Goal: Task Accomplishment & Management: Manage account settings

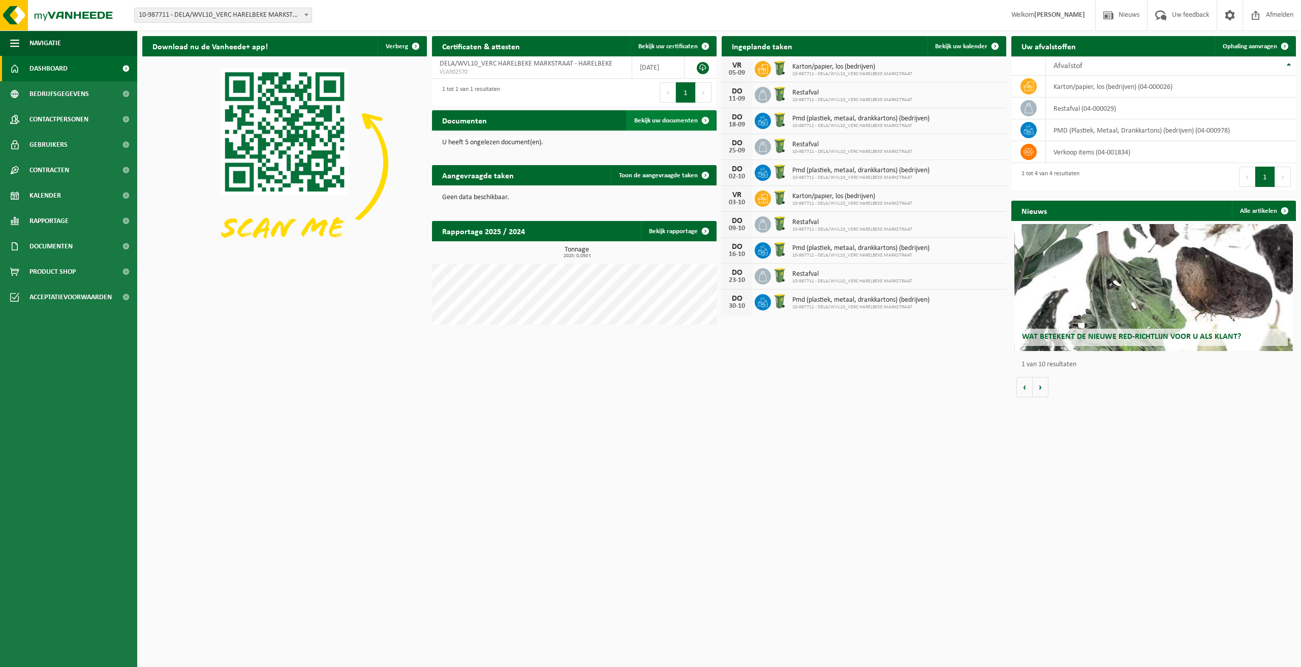
click at [688, 117] on span "Bekijk uw documenten" at bounding box center [666, 120] width 64 height 7
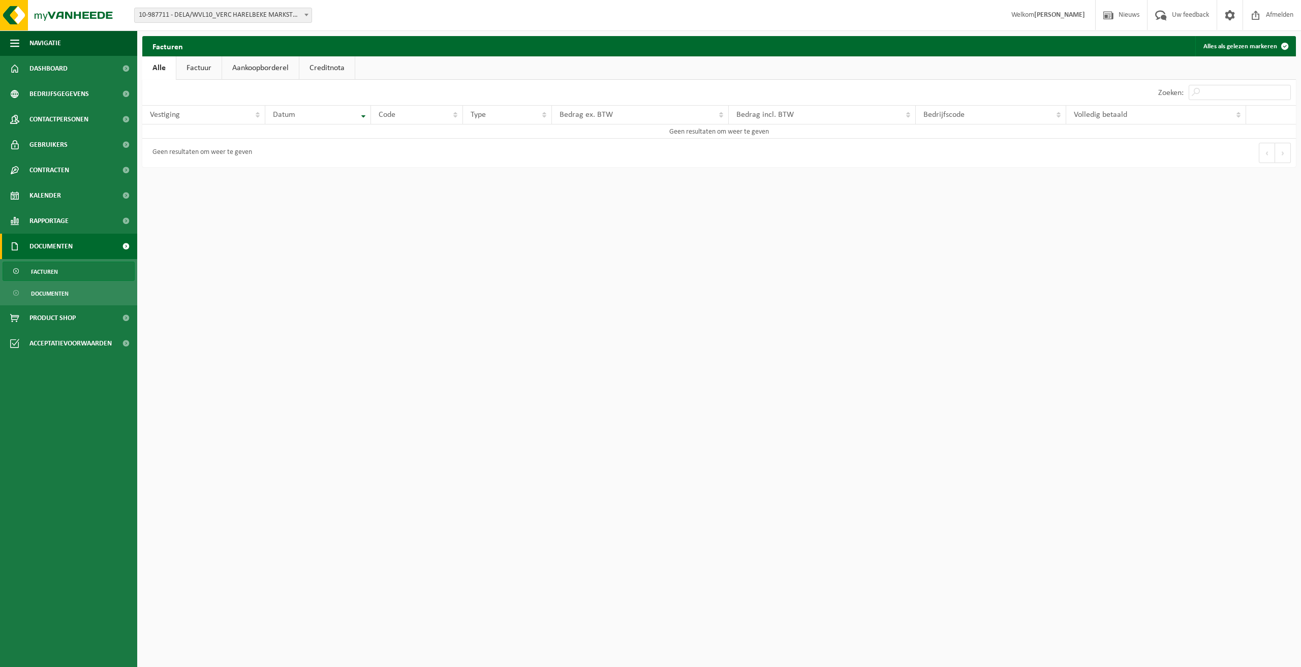
click at [255, 72] on link "Aankoopborderel" at bounding box center [260, 67] width 77 height 23
click at [330, 68] on link "Creditnota" at bounding box center [331, 67] width 55 height 23
click at [204, 65] on link "Factuur" at bounding box center [198, 67] width 45 height 23
click at [160, 70] on link "Alle" at bounding box center [158, 67] width 33 height 23
click at [49, 68] on span "Dashboard" at bounding box center [48, 68] width 38 height 25
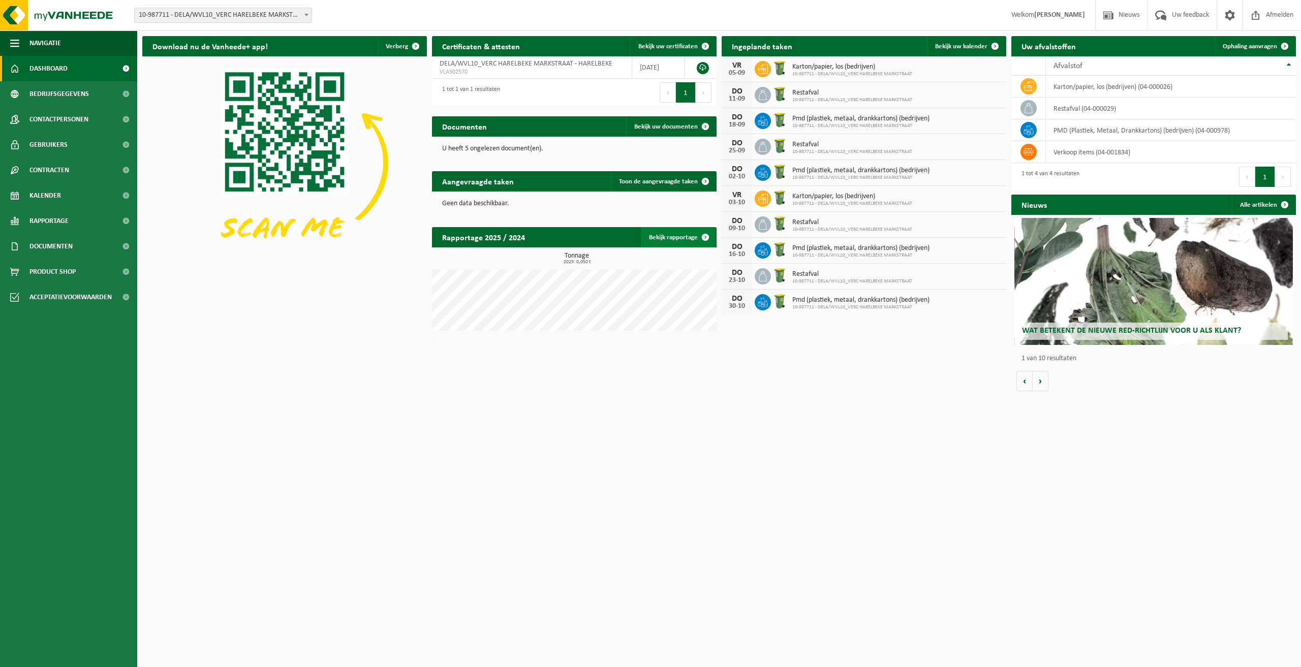
click at [695, 237] on span at bounding box center [705, 237] width 20 height 20
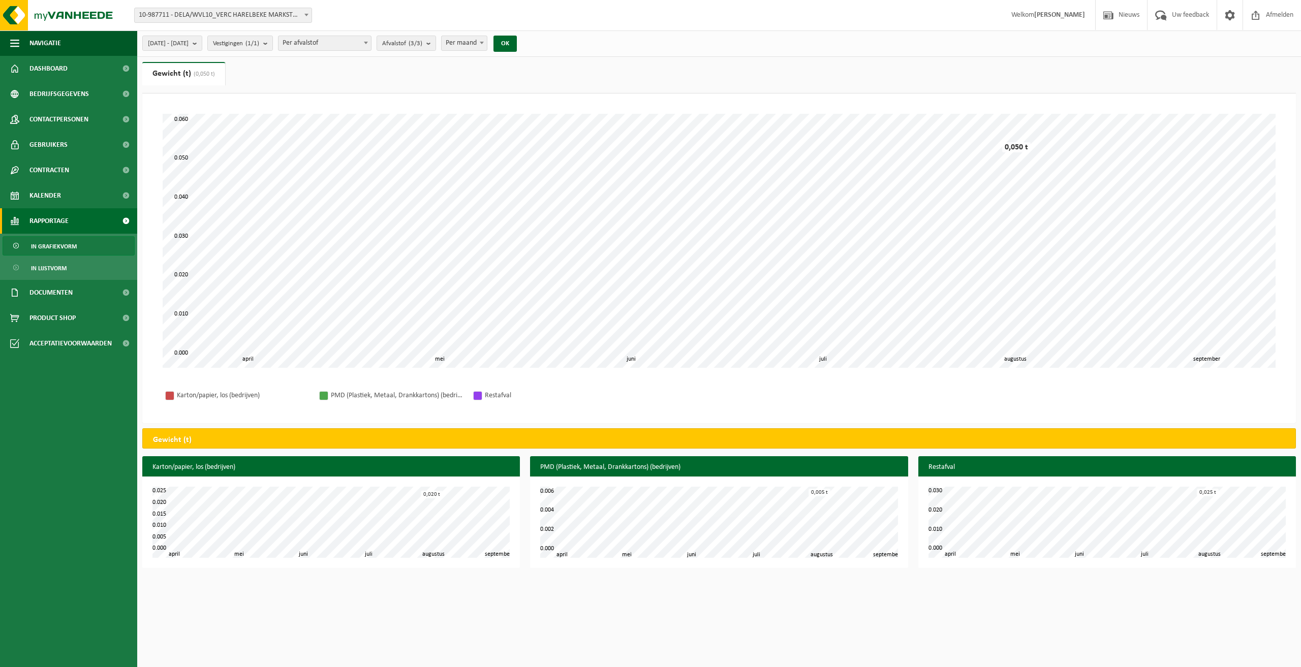
click at [371, 45] on span at bounding box center [366, 42] width 10 height 13
click at [202, 46] on b "submit" at bounding box center [197, 43] width 9 height 14
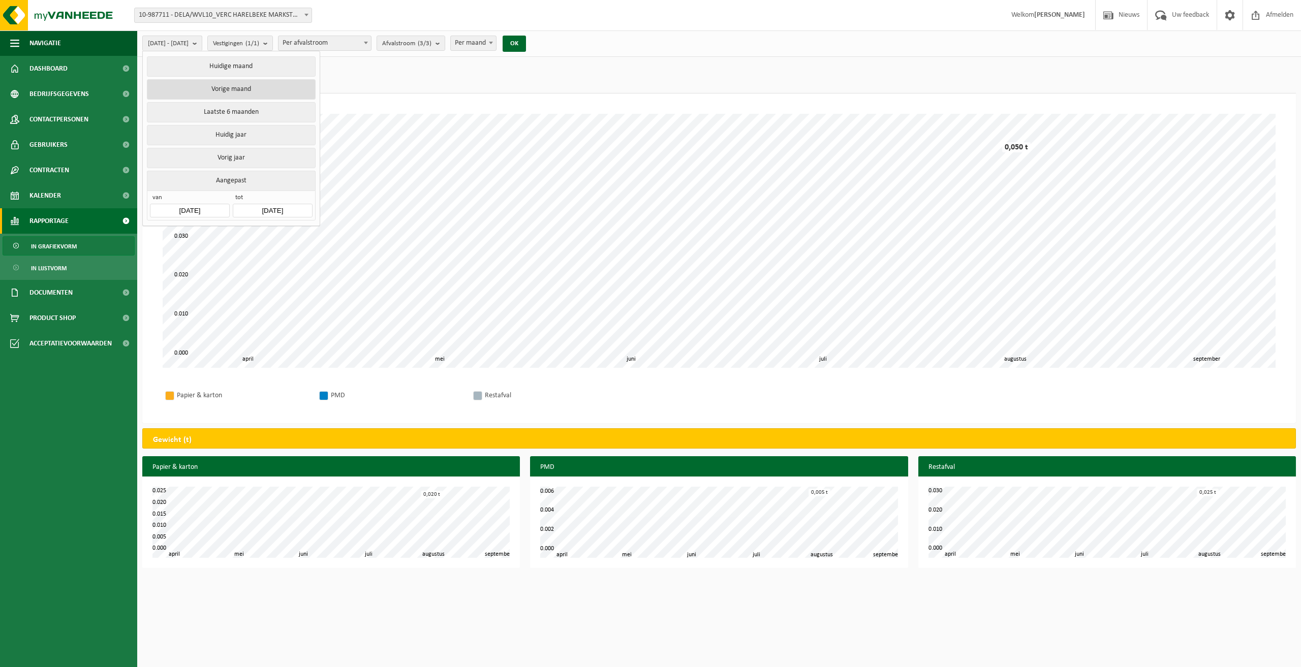
click at [247, 88] on button "Vorige maand" at bounding box center [231, 89] width 168 height 20
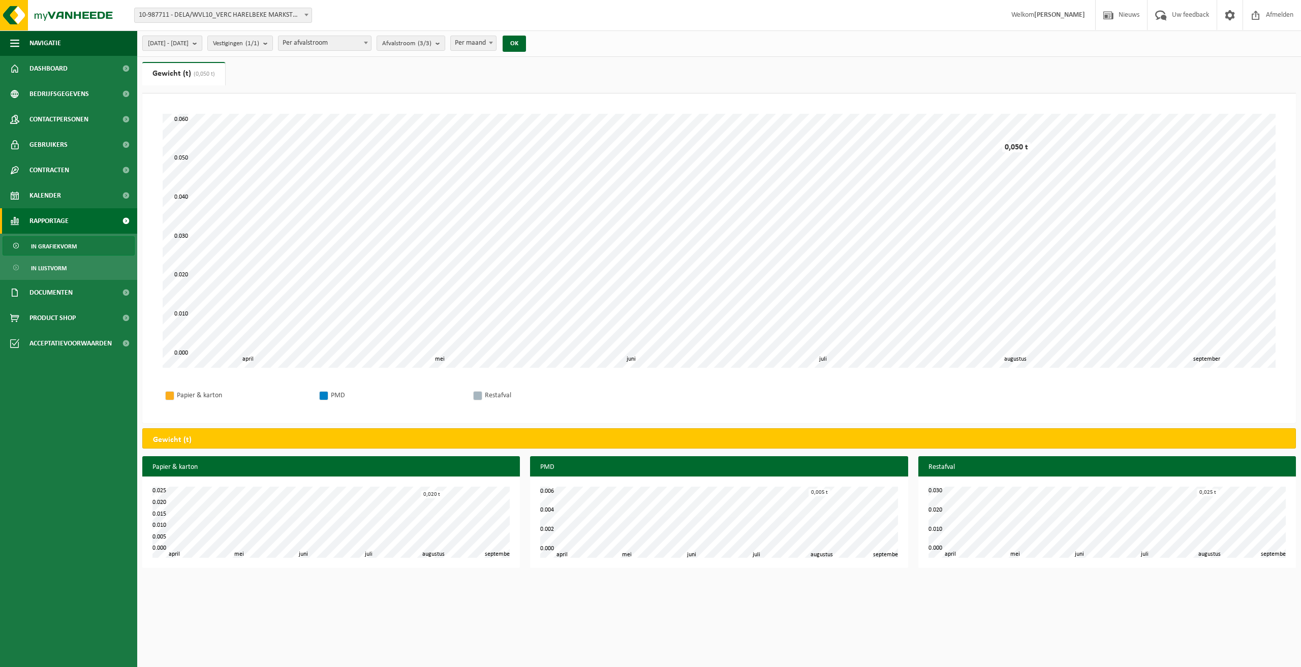
click at [189, 46] on span "2025-08-01 - 2025-08-31" at bounding box center [168, 43] width 41 height 15
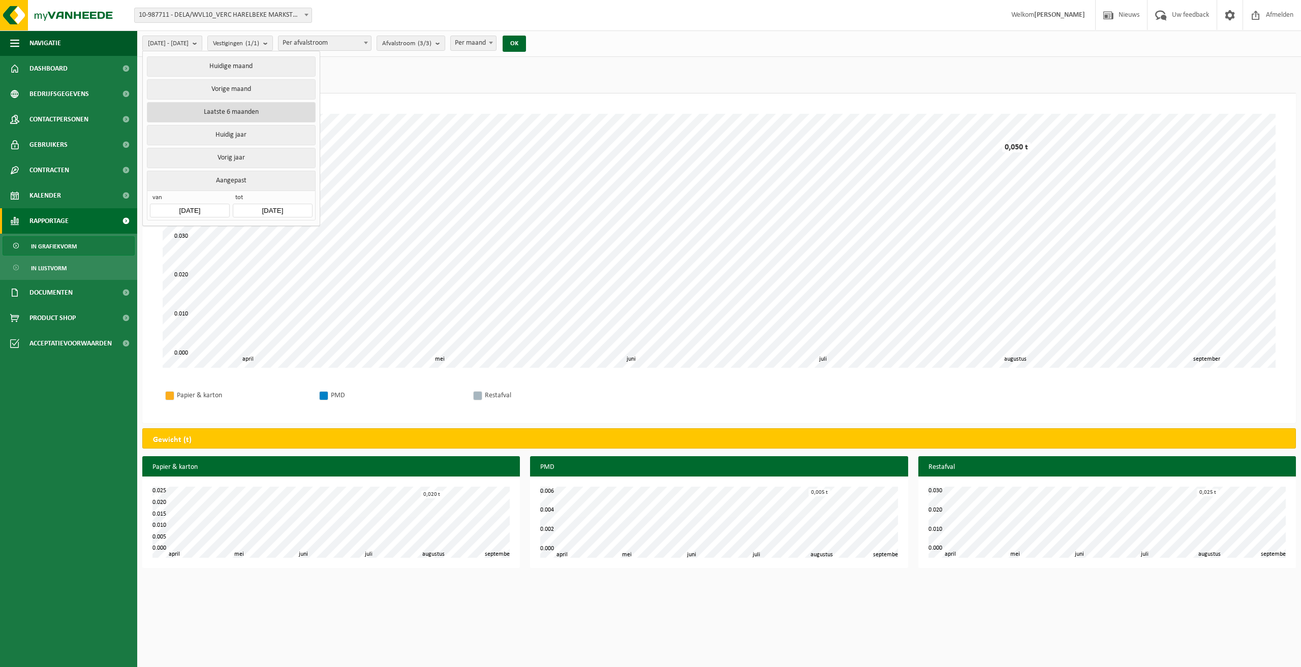
click at [225, 112] on button "Laatste 6 maanden" at bounding box center [231, 112] width 168 height 20
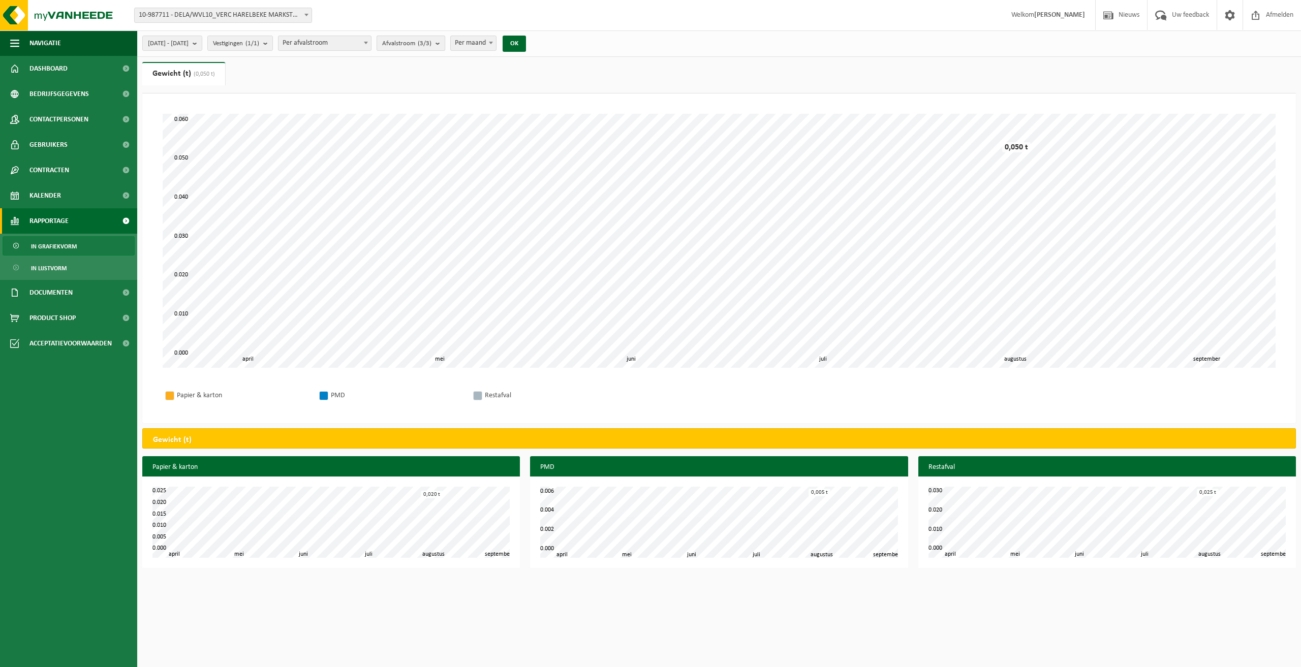
click at [432, 43] on count "(3/3)" at bounding box center [425, 43] width 14 height 7
click at [371, 44] on span "Per afvalstroom" at bounding box center [325, 43] width 93 height 14
select select "1"
click at [46, 244] on span "In grafiekvorm" at bounding box center [54, 246] width 46 height 19
click at [55, 268] on span "In lijstvorm" at bounding box center [49, 268] width 36 height 19
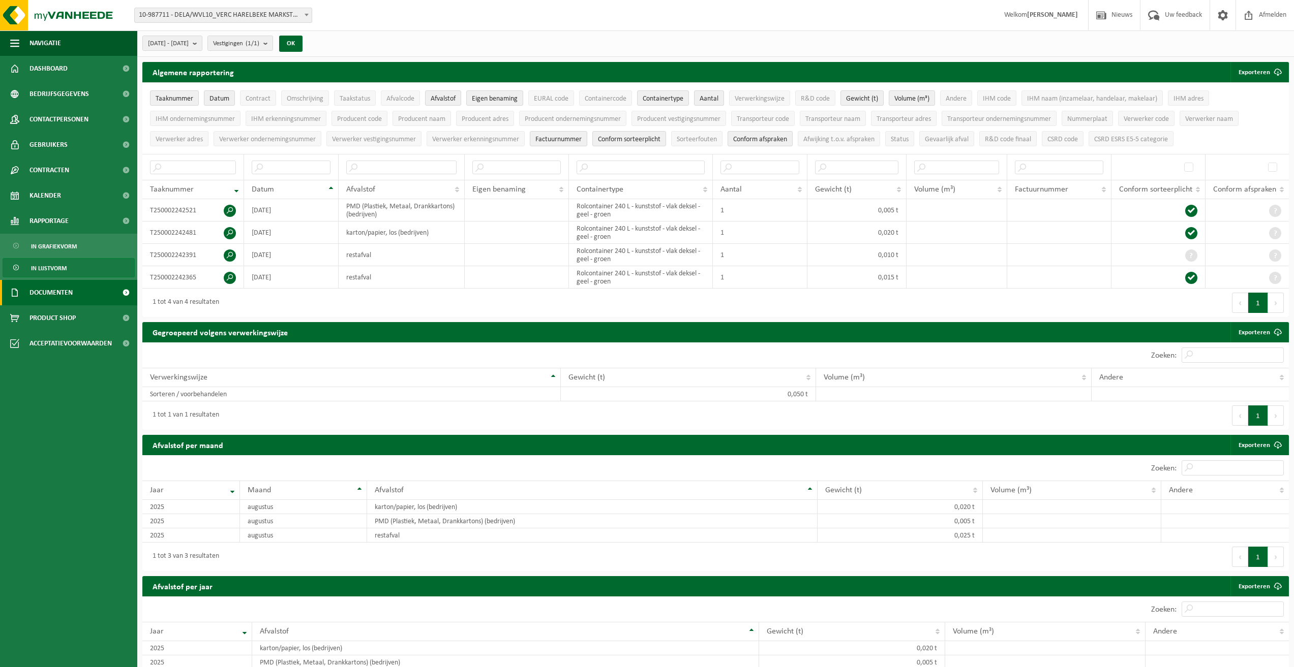
click at [51, 294] on span "Documenten" at bounding box center [50, 292] width 43 height 25
click at [56, 338] on span "Documenten" at bounding box center [50, 339] width 38 height 19
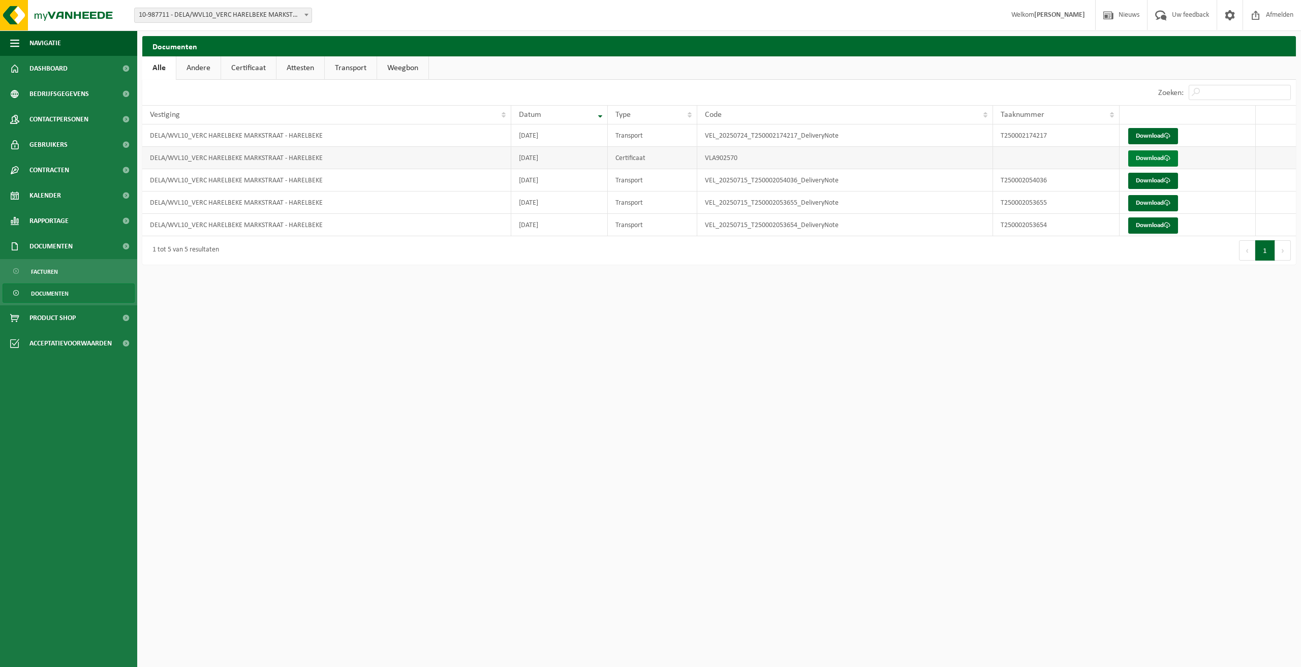
click at [1150, 158] on link "Download" at bounding box center [1153, 158] width 50 height 16
click at [56, 340] on span "Acceptatievoorwaarden" at bounding box center [70, 343] width 82 height 25
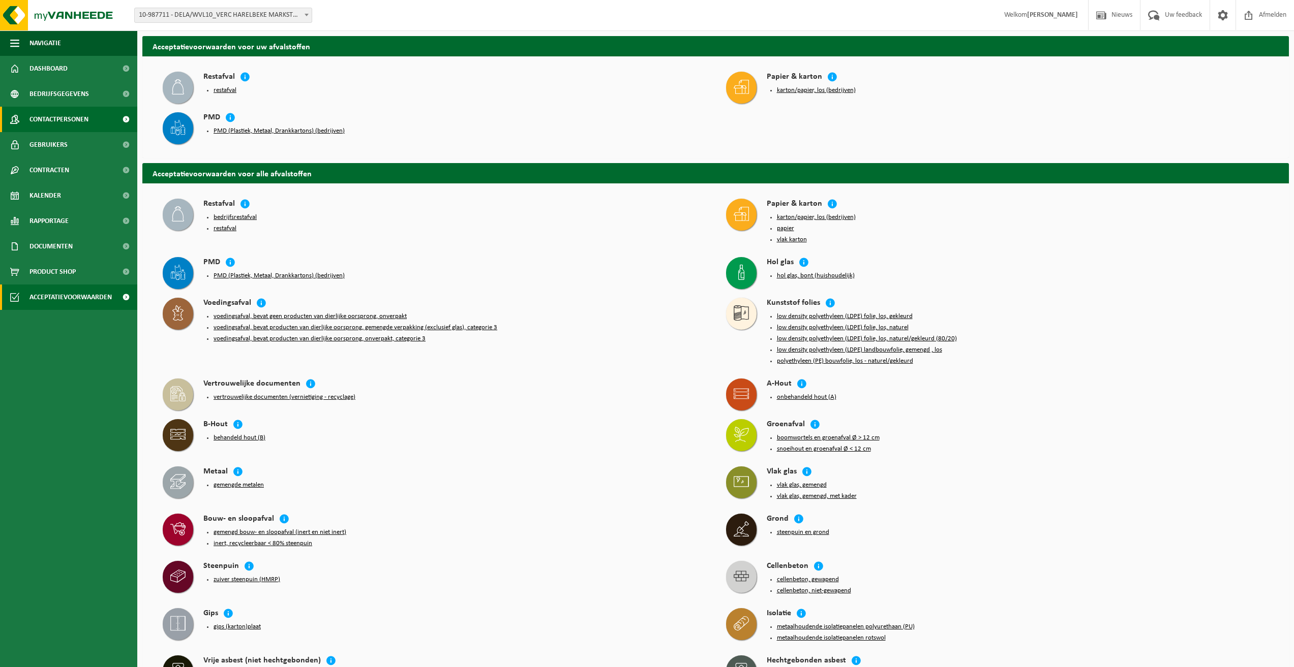
click at [61, 116] on span "Contactpersonen" at bounding box center [58, 119] width 59 height 25
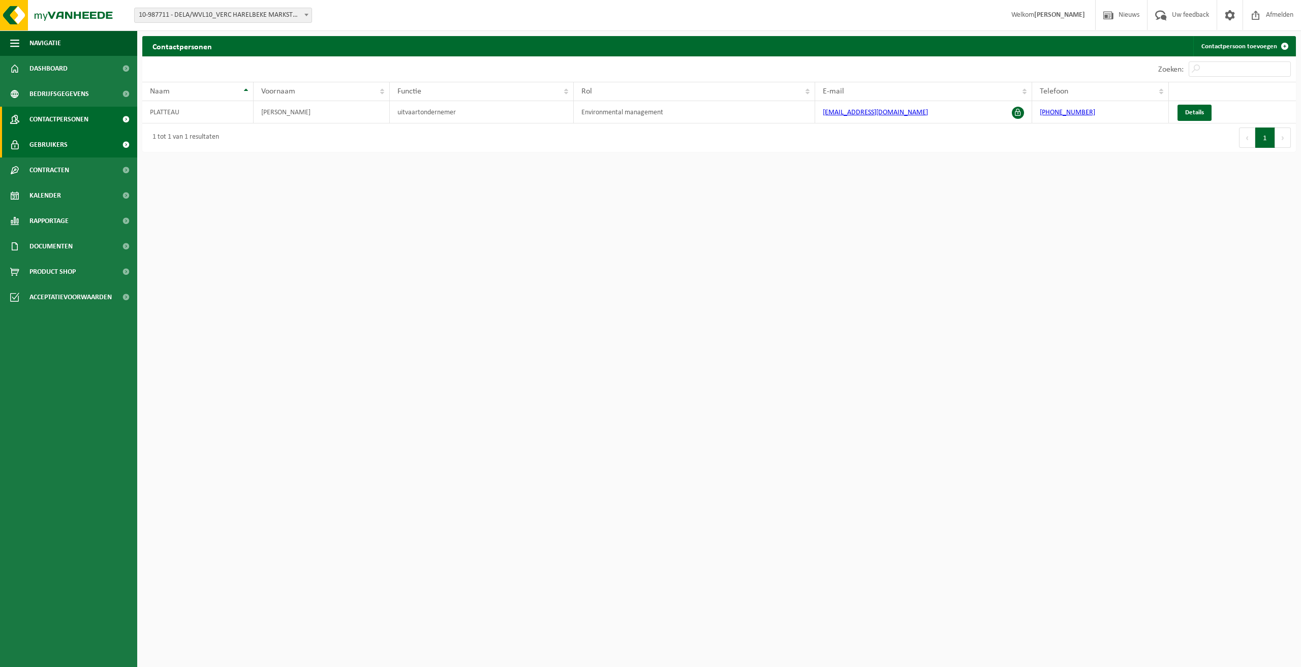
click at [48, 144] on span "Gebruikers" at bounding box center [48, 144] width 38 height 25
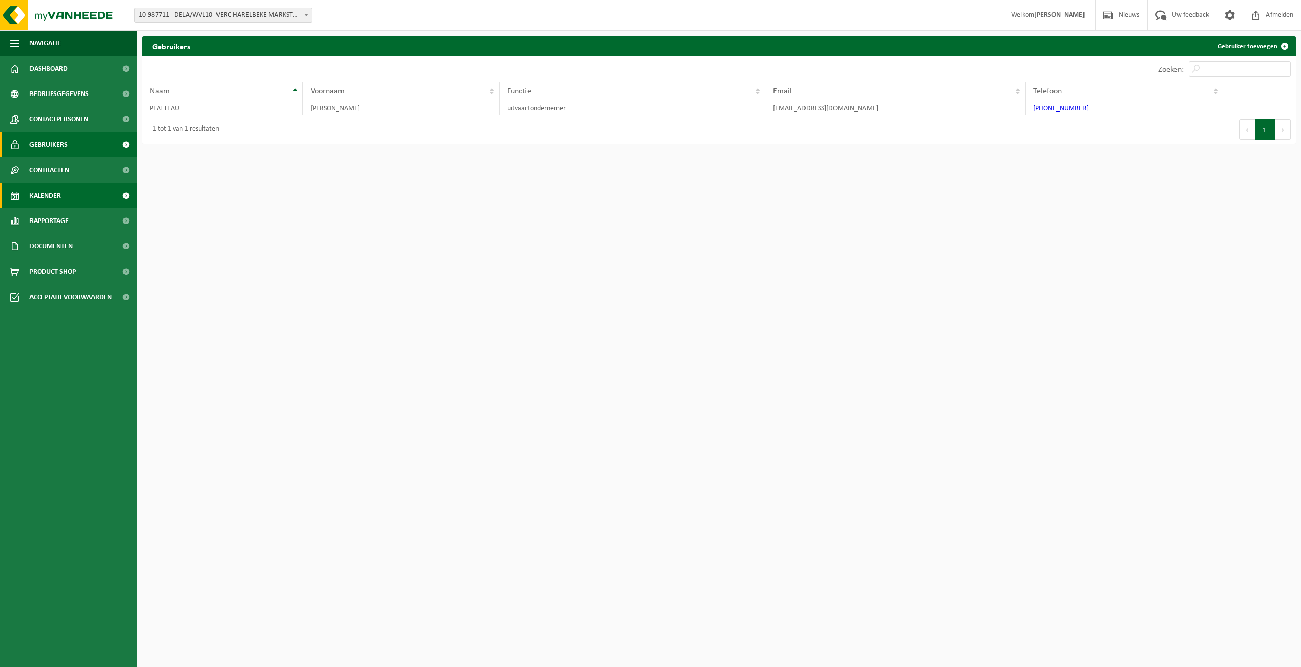
click at [47, 192] on span "Kalender" at bounding box center [45, 195] width 32 height 25
